Goal: Navigation & Orientation: Find specific page/section

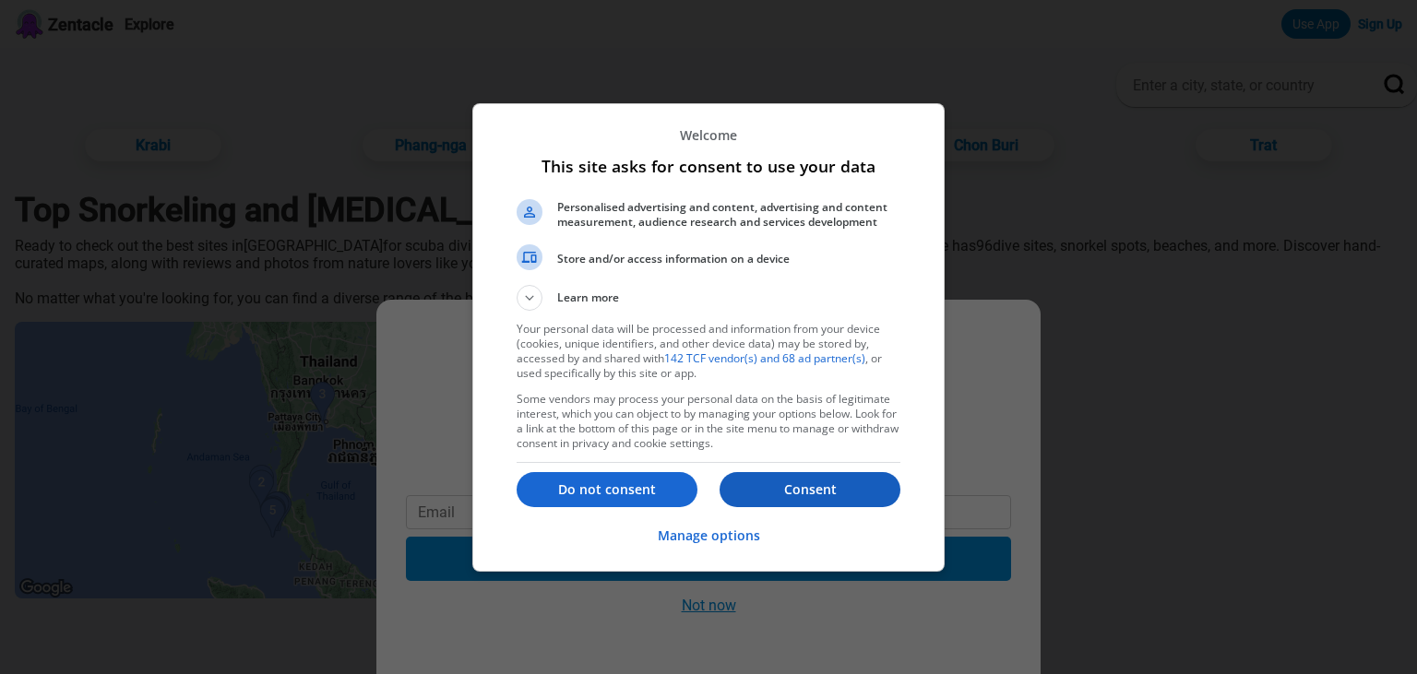
click at [822, 485] on p "Consent" at bounding box center [810, 490] width 181 height 18
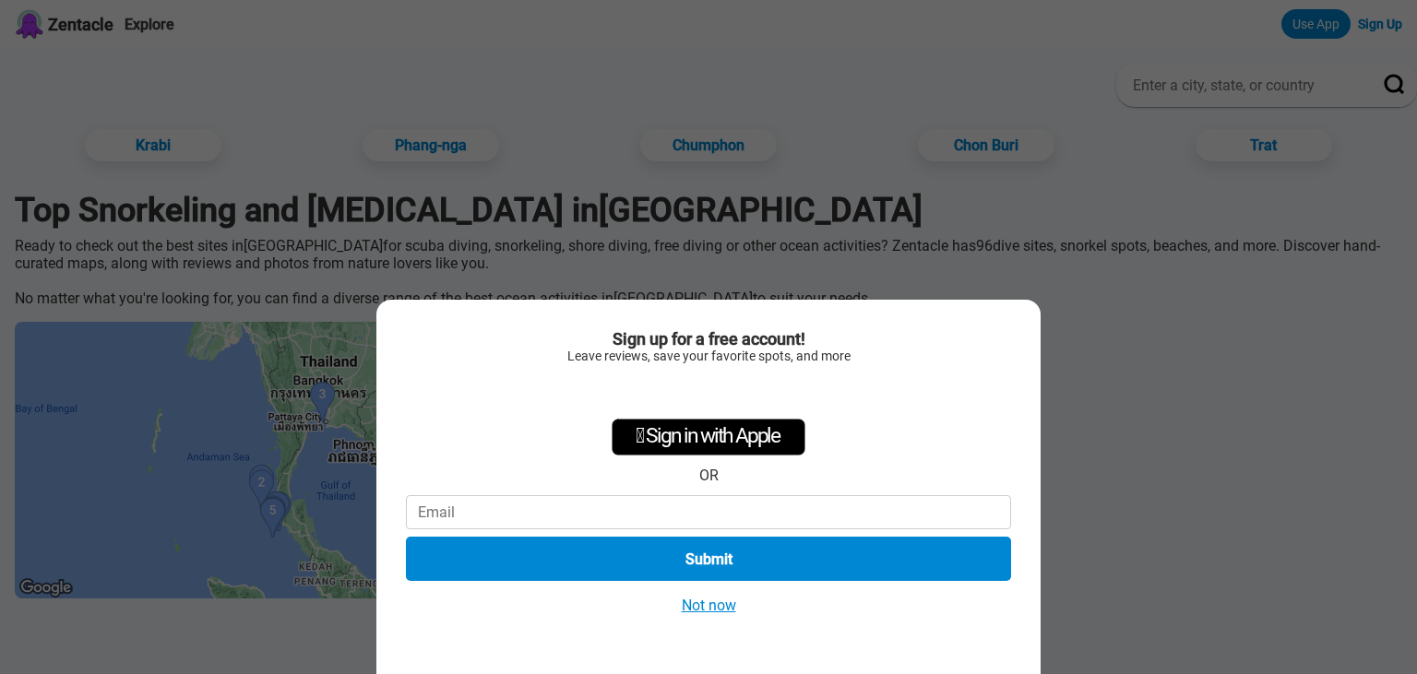
click at [705, 603] on button "Not now" at bounding box center [708, 605] width 65 height 19
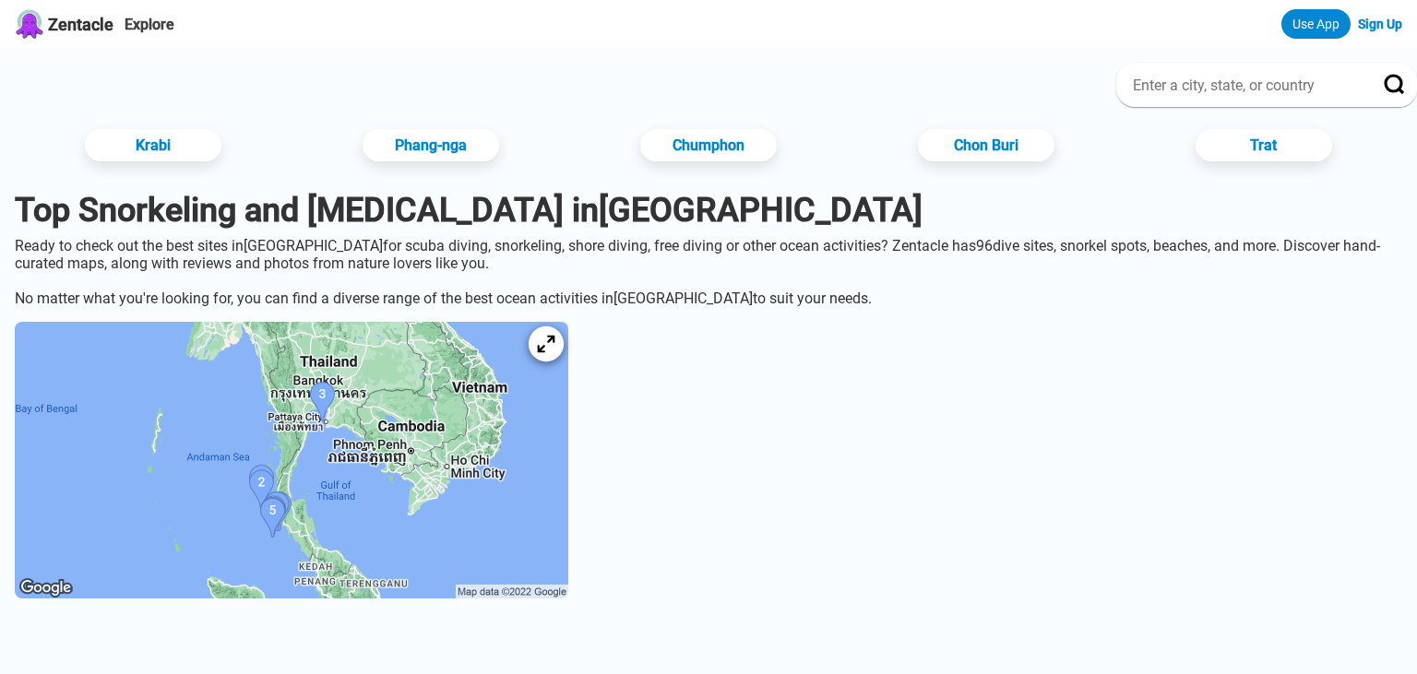
click at [554, 353] on icon at bounding box center [546, 345] width 18 height 18
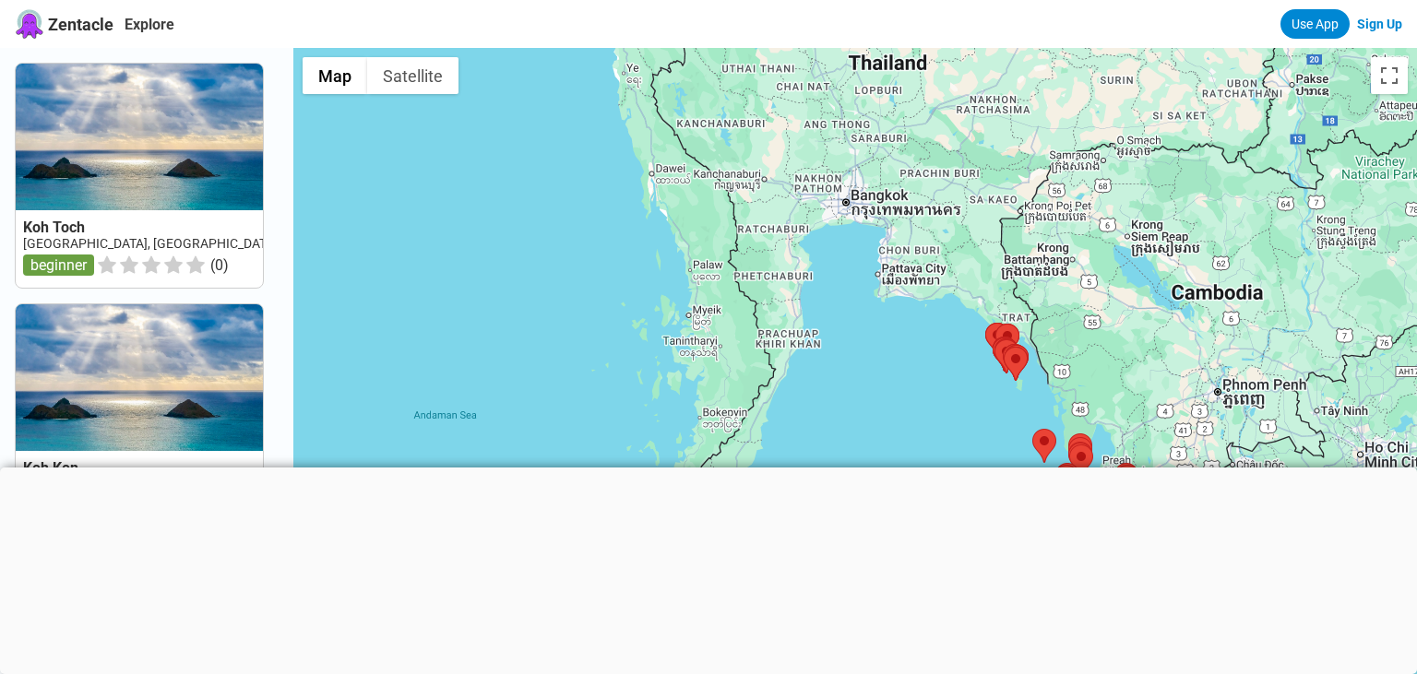
drag, startPoint x: 614, startPoint y: 329, endPoint x: 913, endPoint y: 362, distance: 300.6
click at [913, 362] on div at bounding box center [855, 385] width 1124 height 674
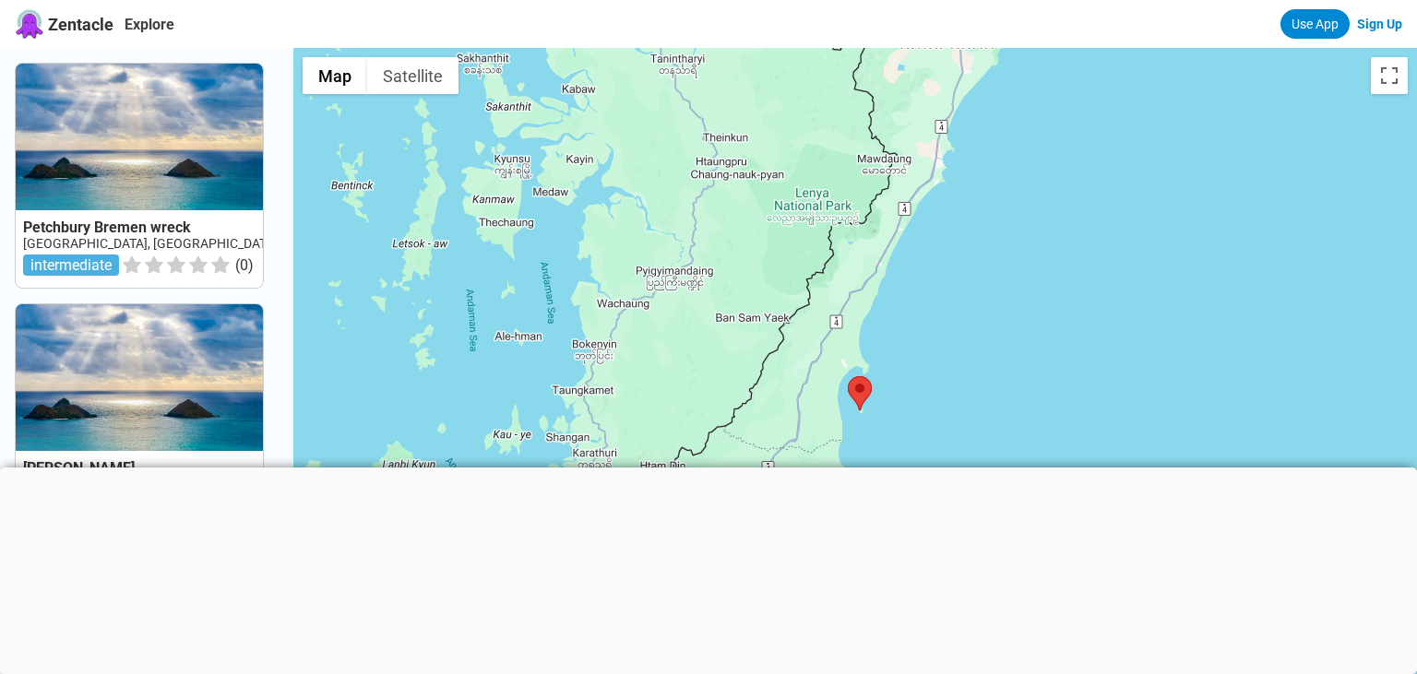
drag, startPoint x: 980, startPoint y: 205, endPoint x: 1152, endPoint y: -78, distance: 331.6
click at [1152, 48] on div at bounding box center [855, 385] width 1124 height 674
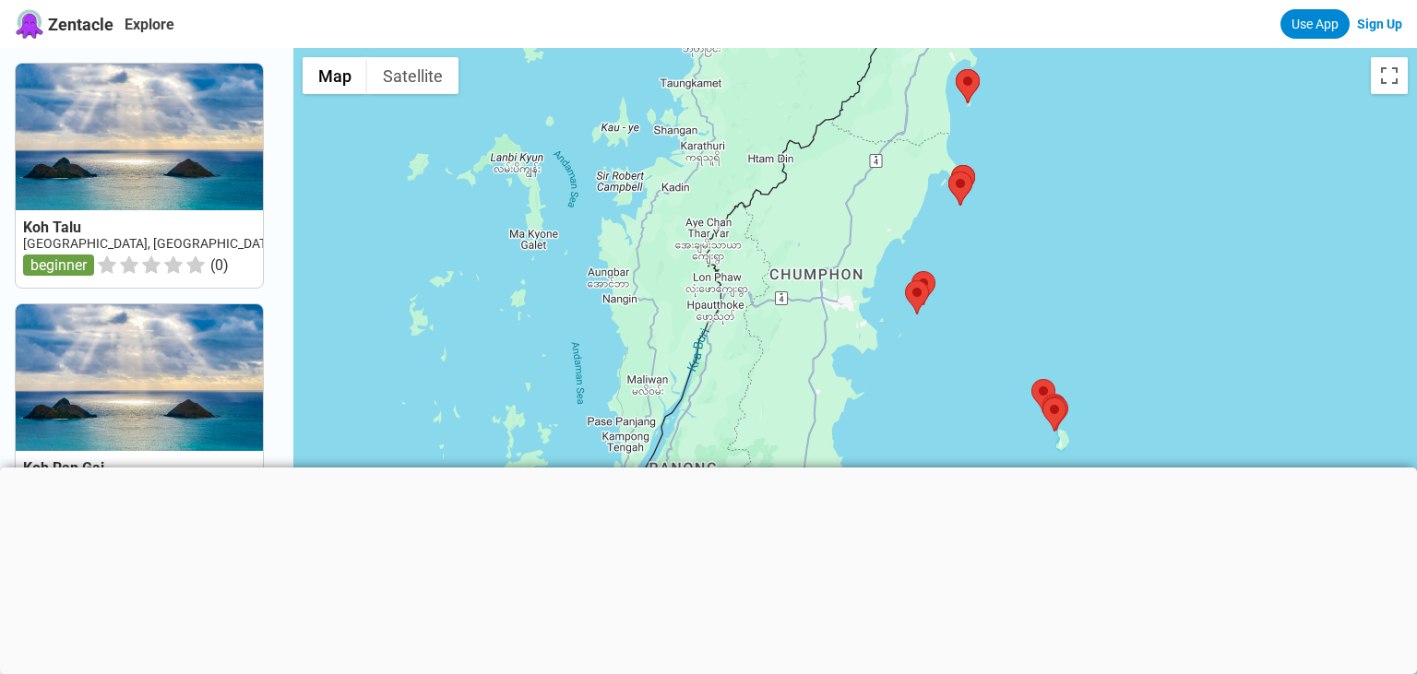
drag, startPoint x: 993, startPoint y: 311, endPoint x: 1096, endPoint y: 16, distance: 312.7
click at [1096, 48] on div at bounding box center [855, 385] width 1124 height 674
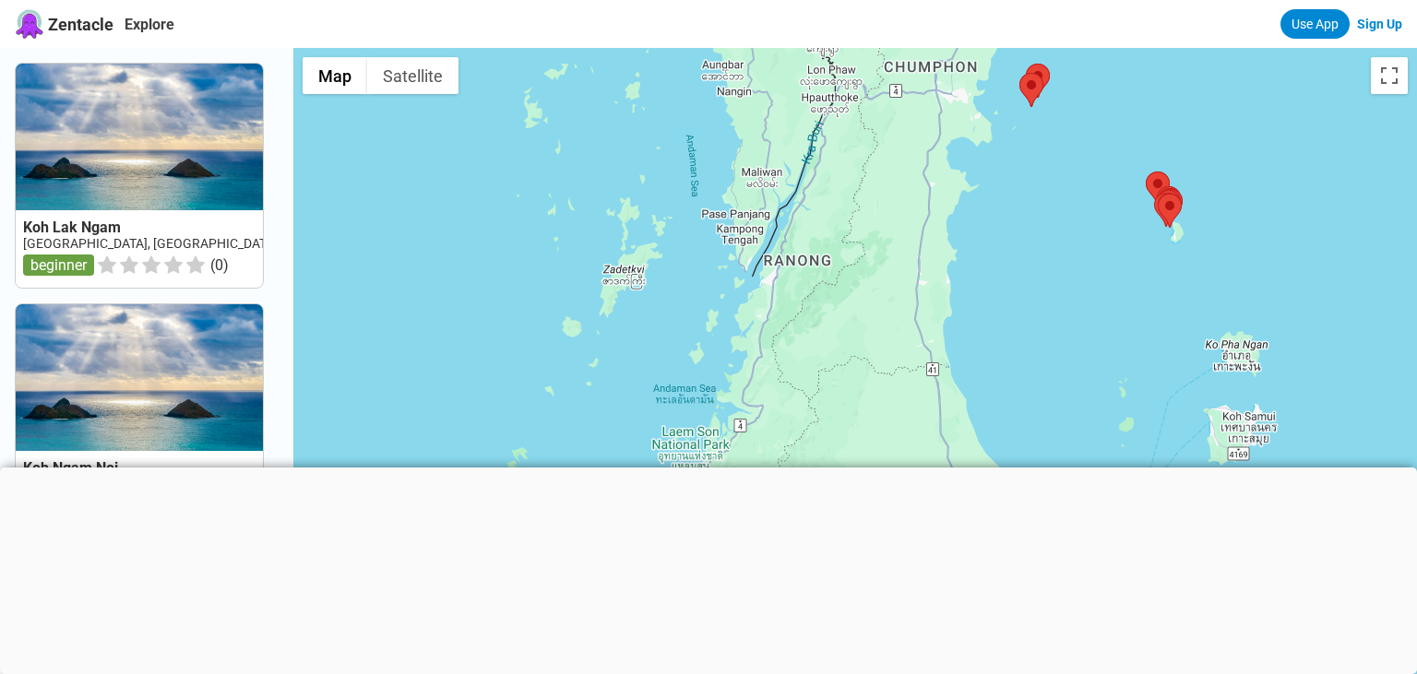
drag, startPoint x: 1068, startPoint y: 169, endPoint x: 1160, endPoint y: 8, distance: 184.7
click at [1160, 48] on div at bounding box center [855, 385] width 1124 height 674
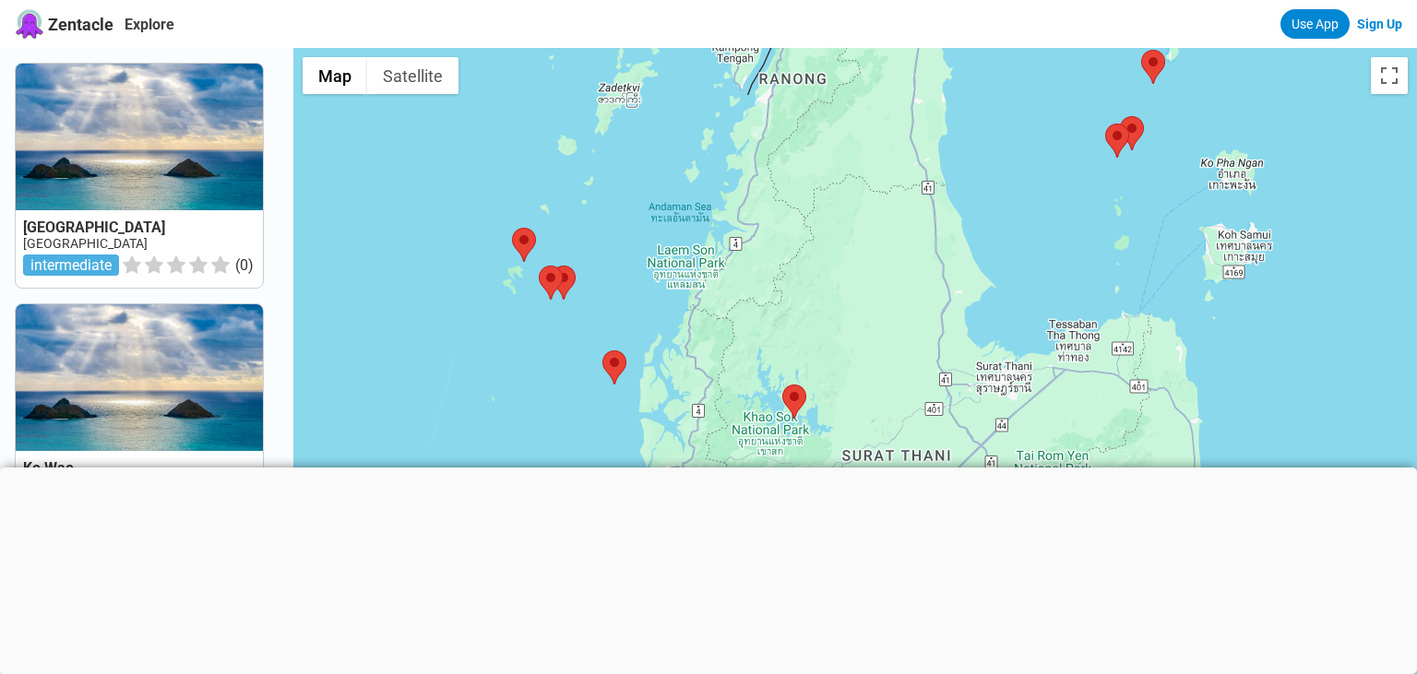
drag, startPoint x: 1034, startPoint y: 223, endPoint x: 1029, endPoint y: 40, distance: 183.6
click at [1029, 48] on div at bounding box center [855, 385] width 1124 height 674
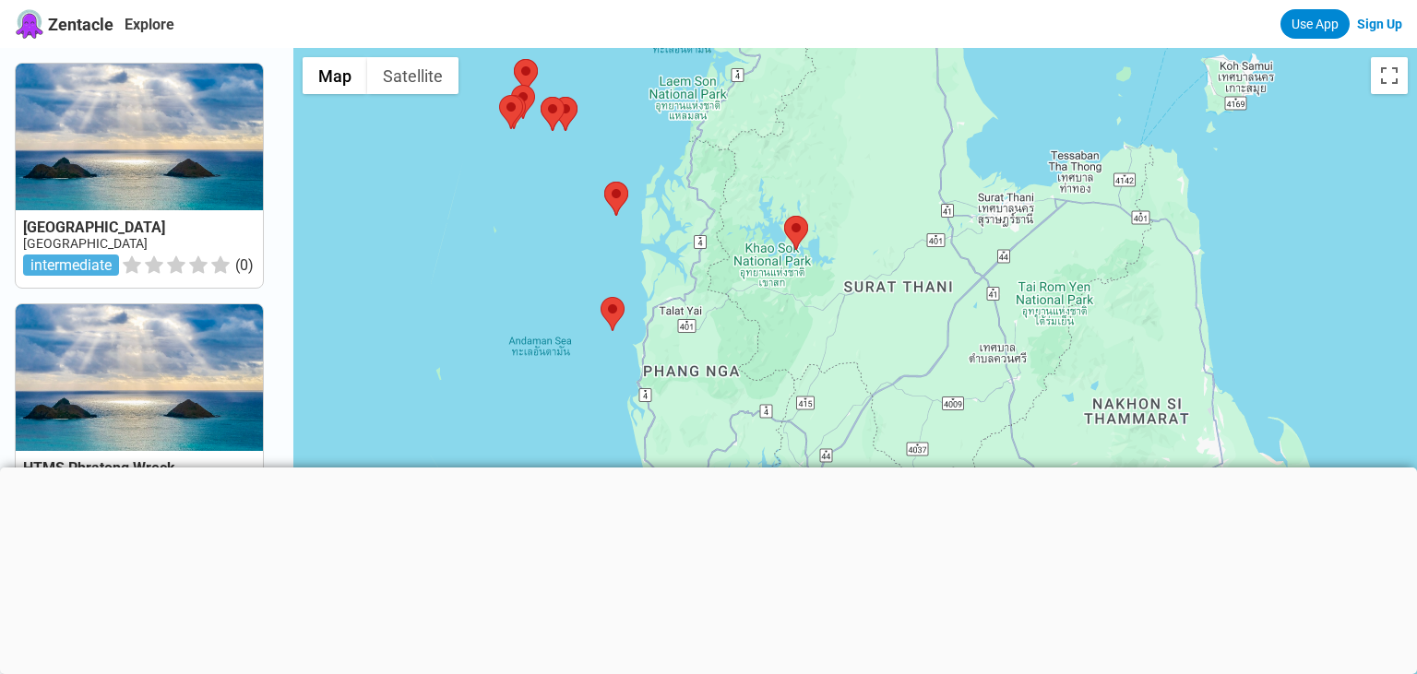
drag, startPoint x: 1029, startPoint y: 177, endPoint x: 1030, endPoint y: 20, distance: 156.8
click at [1030, 48] on div at bounding box center [855, 385] width 1124 height 674
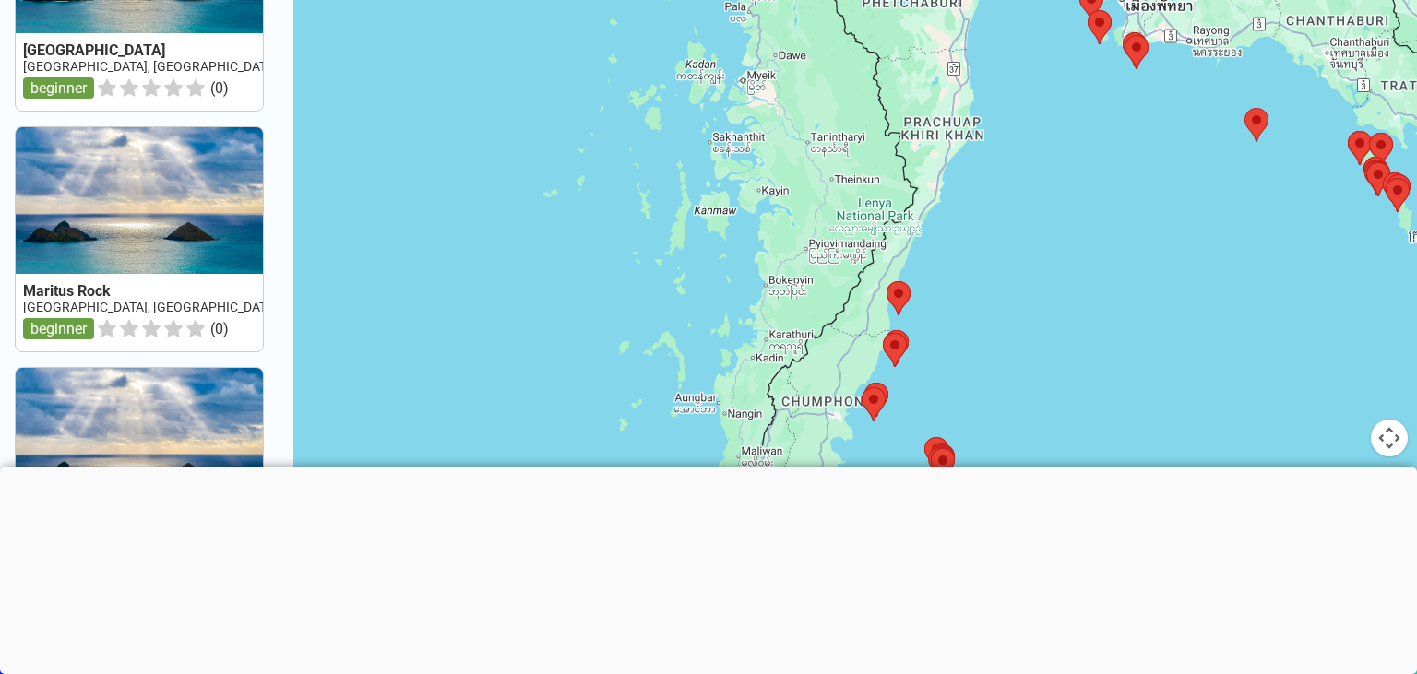
scroll to position [178, 0]
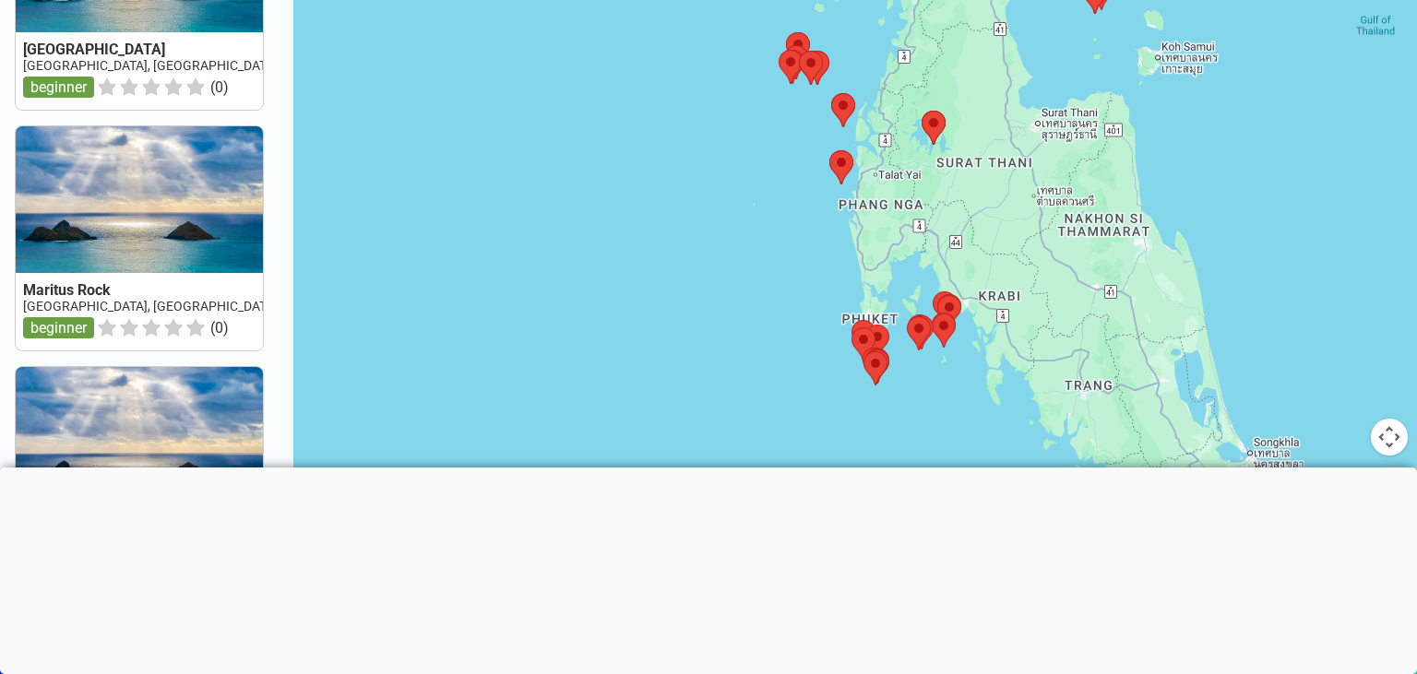
drag, startPoint x: 1028, startPoint y: 149, endPoint x: 1053, endPoint y: 132, distance: 29.9
click at [1053, 132] on div at bounding box center [855, 207] width 1124 height 674
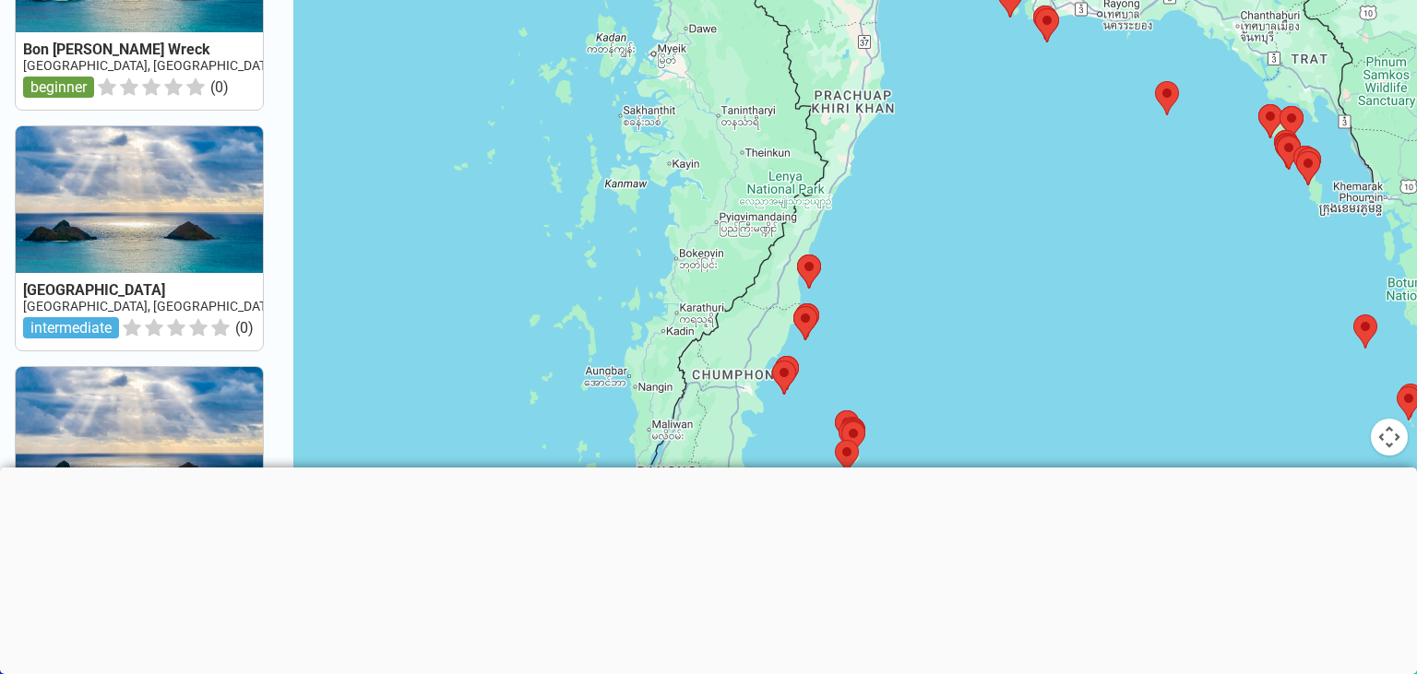
drag, startPoint x: 1131, startPoint y: 42, endPoint x: 865, endPoint y: 541, distance: 565.4
click at [865, 541] on div at bounding box center [855, 207] width 1124 height 674
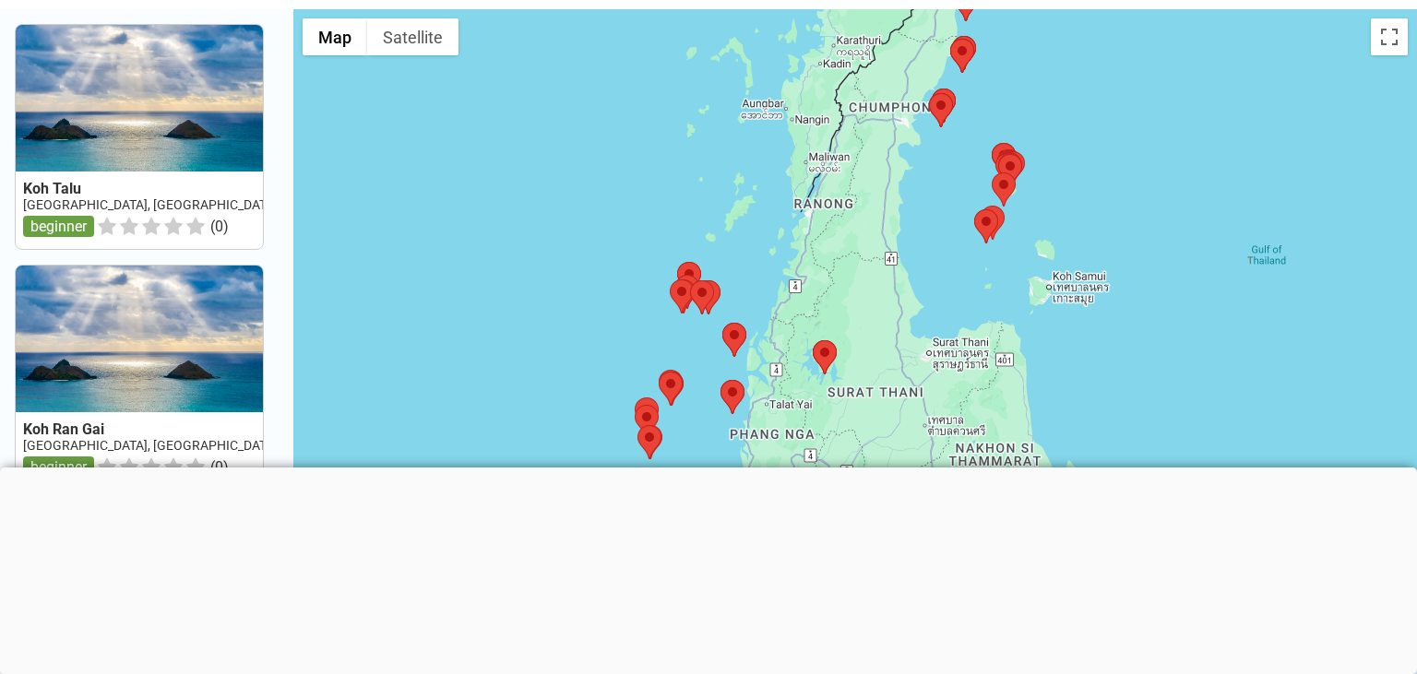
scroll to position [0, 0]
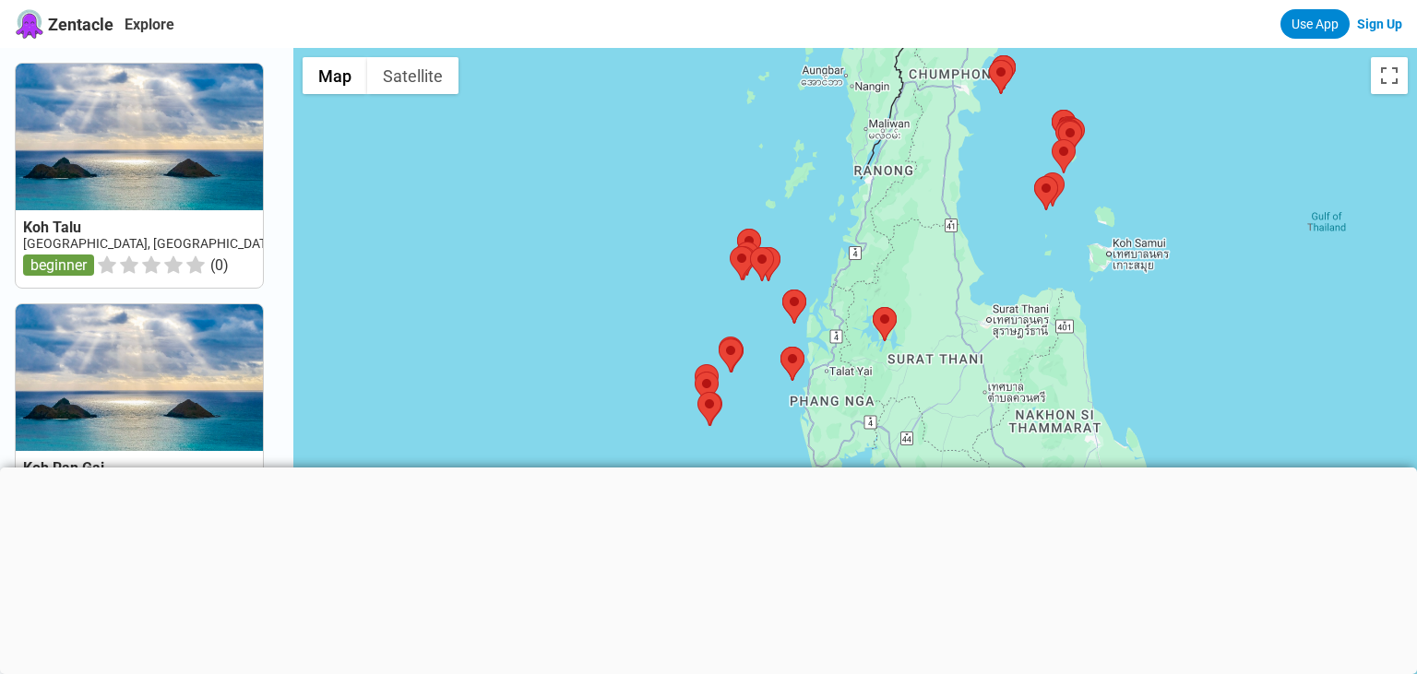
drag, startPoint x: 937, startPoint y: 220, endPoint x: 1161, endPoint y: -78, distance: 372.9
click at [1161, 48] on div at bounding box center [855, 385] width 1124 height 674
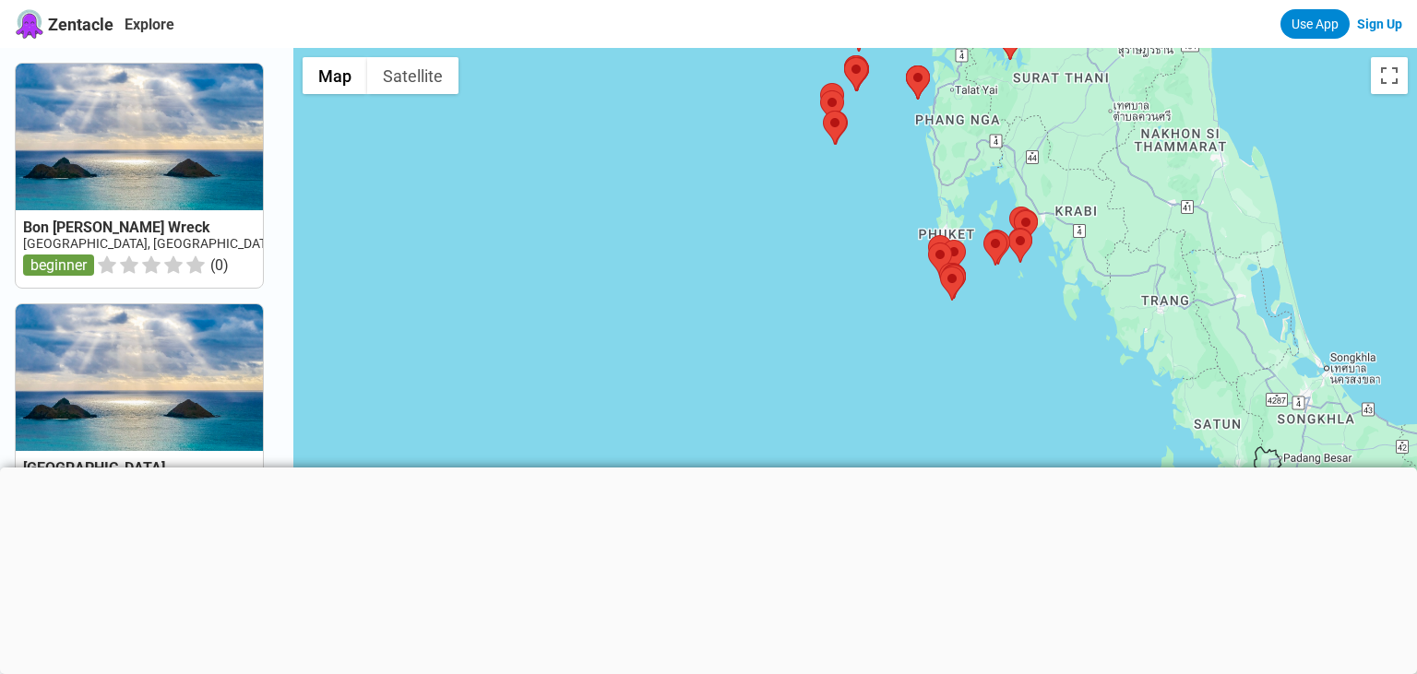
drag, startPoint x: 958, startPoint y: 315, endPoint x: 1035, endPoint y: 108, distance: 221.2
click at [1035, 108] on div at bounding box center [855, 385] width 1124 height 674
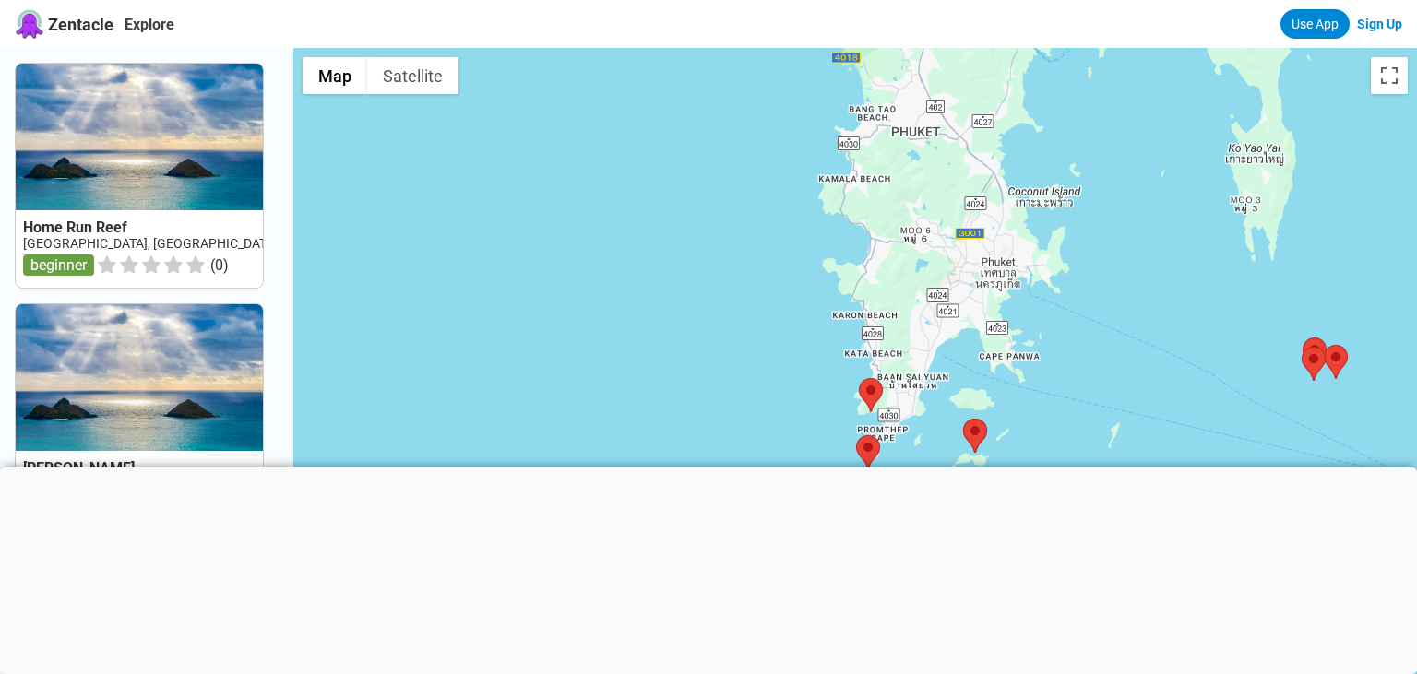
drag, startPoint x: 902, startPoint y: 146, endPoint x: 1087, endPoint y: 345, distance: 271.6
click at [1087, 345] on div at bounding box center [855, 385] width 1124 height 674
